Goal: Information Seeking & Learning: Learn about a topic

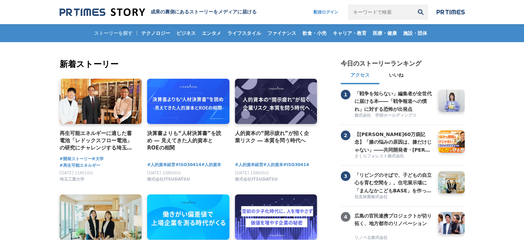
click at [97, 124] on div "再生可能エネルギーに適した蓄電池「レドックスフロー電池」の研究にチャレンジする埼玉工業大学" at bounding box center [101, 116] width 82 height 75
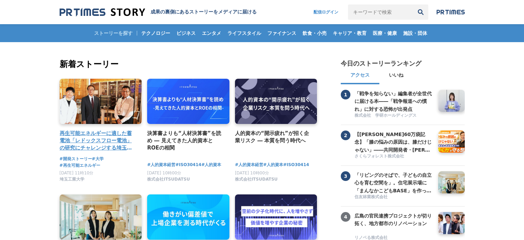
click at [114, 109] on link at bounding box center [101, 102] width 87 height 48
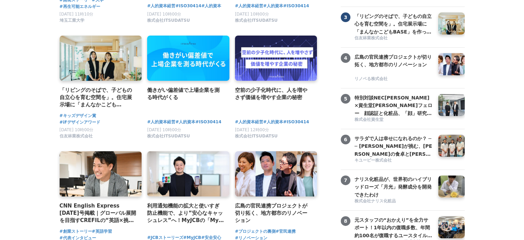
scroll to position [172, 0]
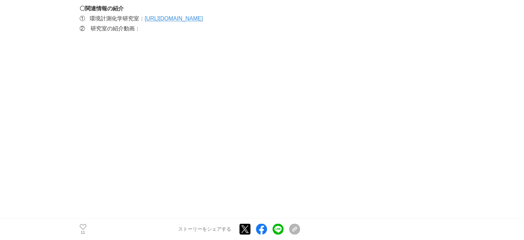
scroll to position [3844, 0]
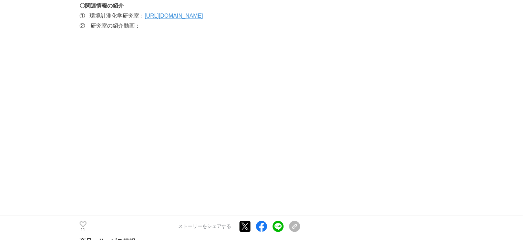
drag, startPoint x: 332, startPoint y: 85, endPoint x: 90, endPoint y: 116, distance: 244.3
click at [96, 166] on p at bounding box center [190, 171] width 221 height 10
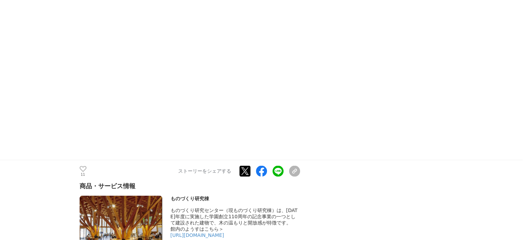
scroll to position [4017, 0]
